Goal: Find specific page/section

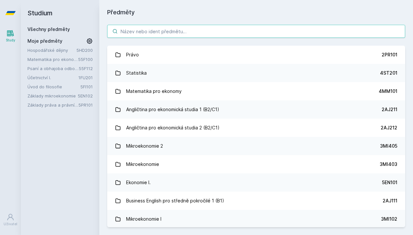
click at [135, 32] on input "search" at bounding box center [256, 31] width 298 height 13
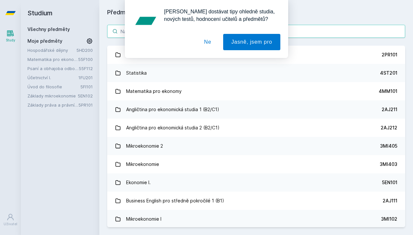
paste input "1BP210"
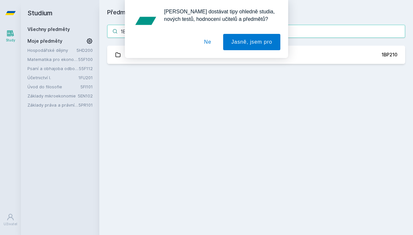
type input "1BP210"
click at [212, 41] on button "Ne" at bounding box center [208, 42] width 24 height 16
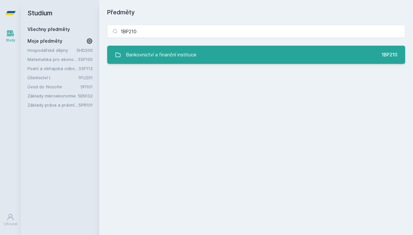
click at [191, 56] on div "Bankovnictví a finanční instituce" at bounding box center [161, 54] width 70 height 13
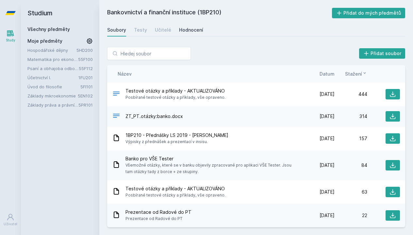
click at [195, 27] on div "Hodnocení" at bounding box center [191, 30] width 24 height 7
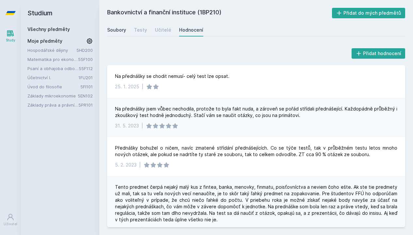
click at [120, 33] on div "Soubory" at bounding box center [116, 30] width 19 height 7
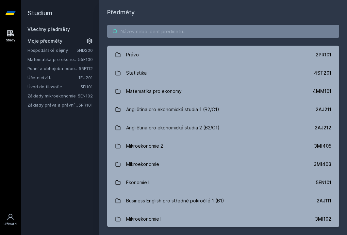
click at [130, 34] on input "search" at bounding box center [223, 31] width 232 height 13
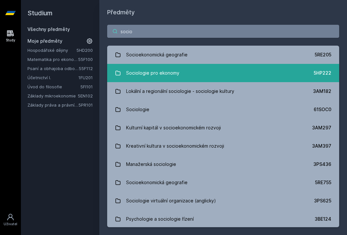
type input "socio"
click at [196, 72] on link "Sociologie pro ekonomy 5HP222" at bounding box center [223, 73] width 232 height 18
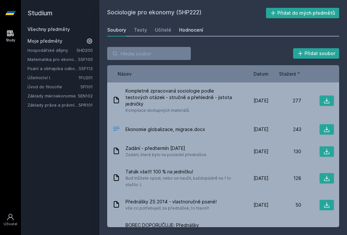
click at [193, 28] on div "Hodnocení" at bounding box center [191, 30] width 24 height 7
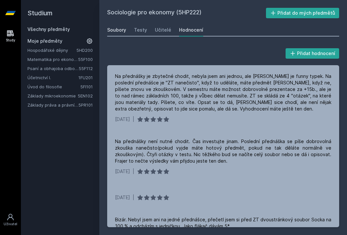
click at [117, 27] on div "Soubory" at bounding box center [116, 30] width 19 height 7
